Goal: Find specific page/section: Find specific page/section

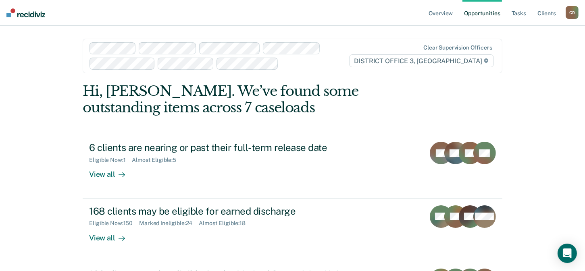
click at [572, 12] on div "C D" at bounding box center [572, 12] width 13 height 13
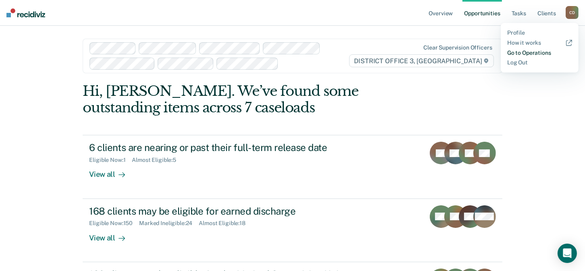
click at [536, 50] on link "Go to Operations" at bounding box center [539, 53] width 65 height 7
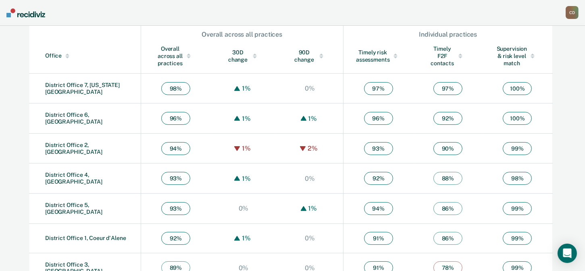
scroll to position [297, 0]
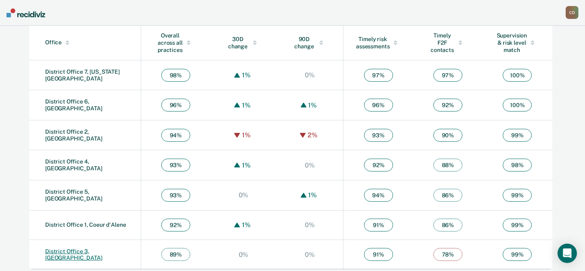
click at [99, 251] on link "District Office 3, [GEOGRAPHIC_DATA]" at bounding box center [73, 254] width 57 height 13
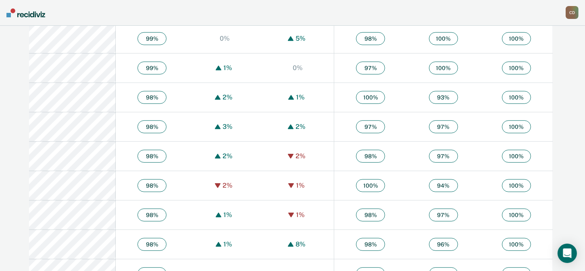
scroll to position [469, 0]
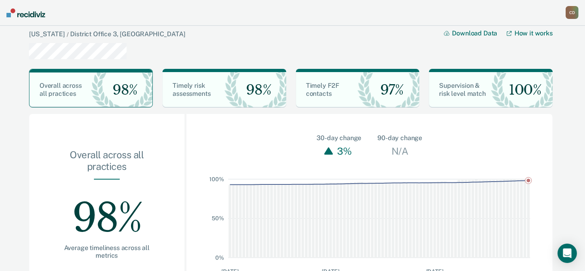
scroll to position [36, 0]
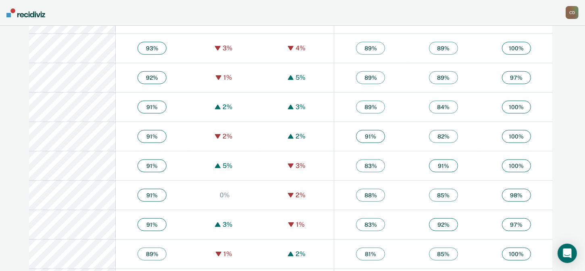
scroll to position [887, 0]
